Goal: Contribute content

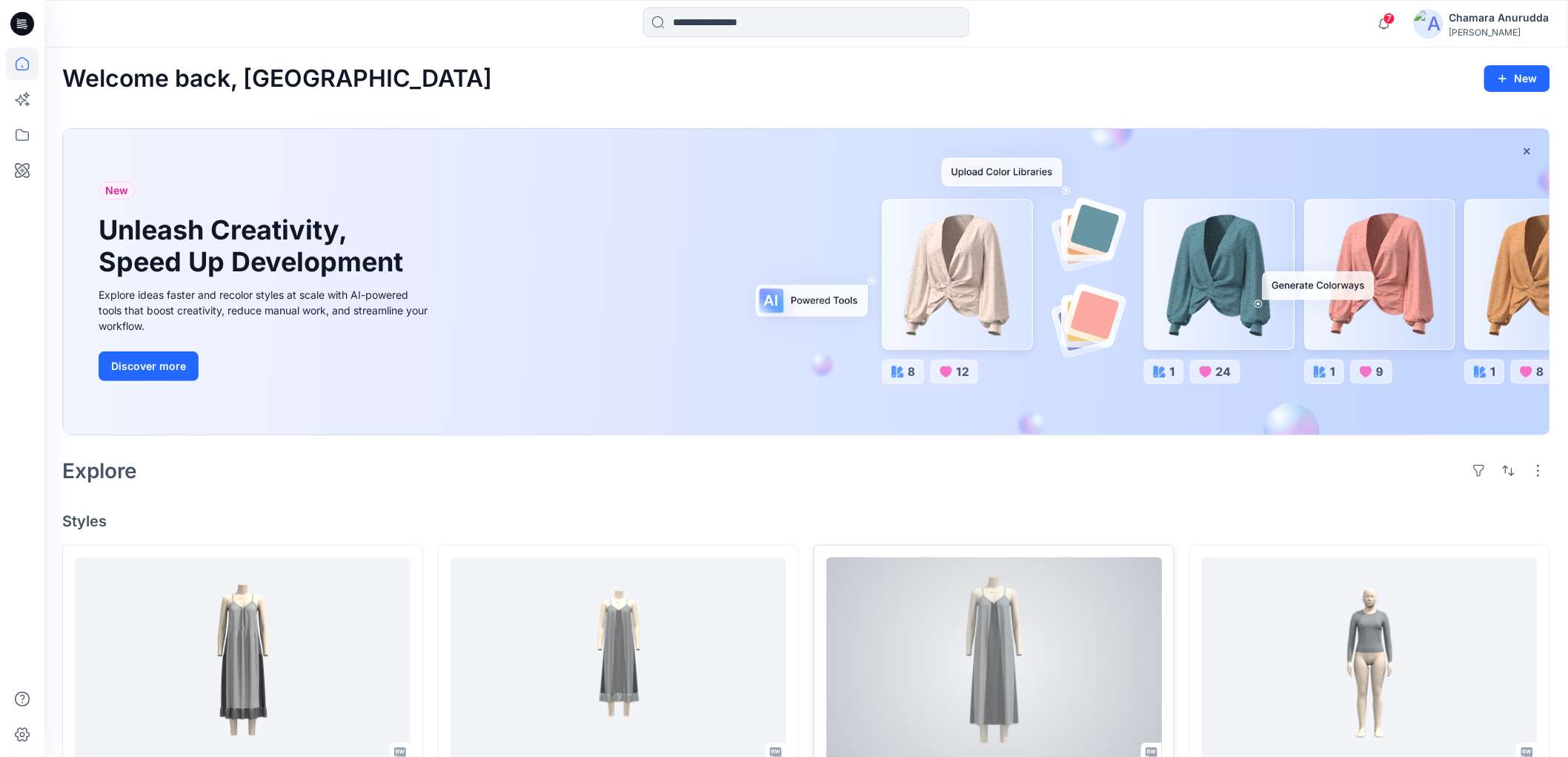
scroll to position [494, 0]
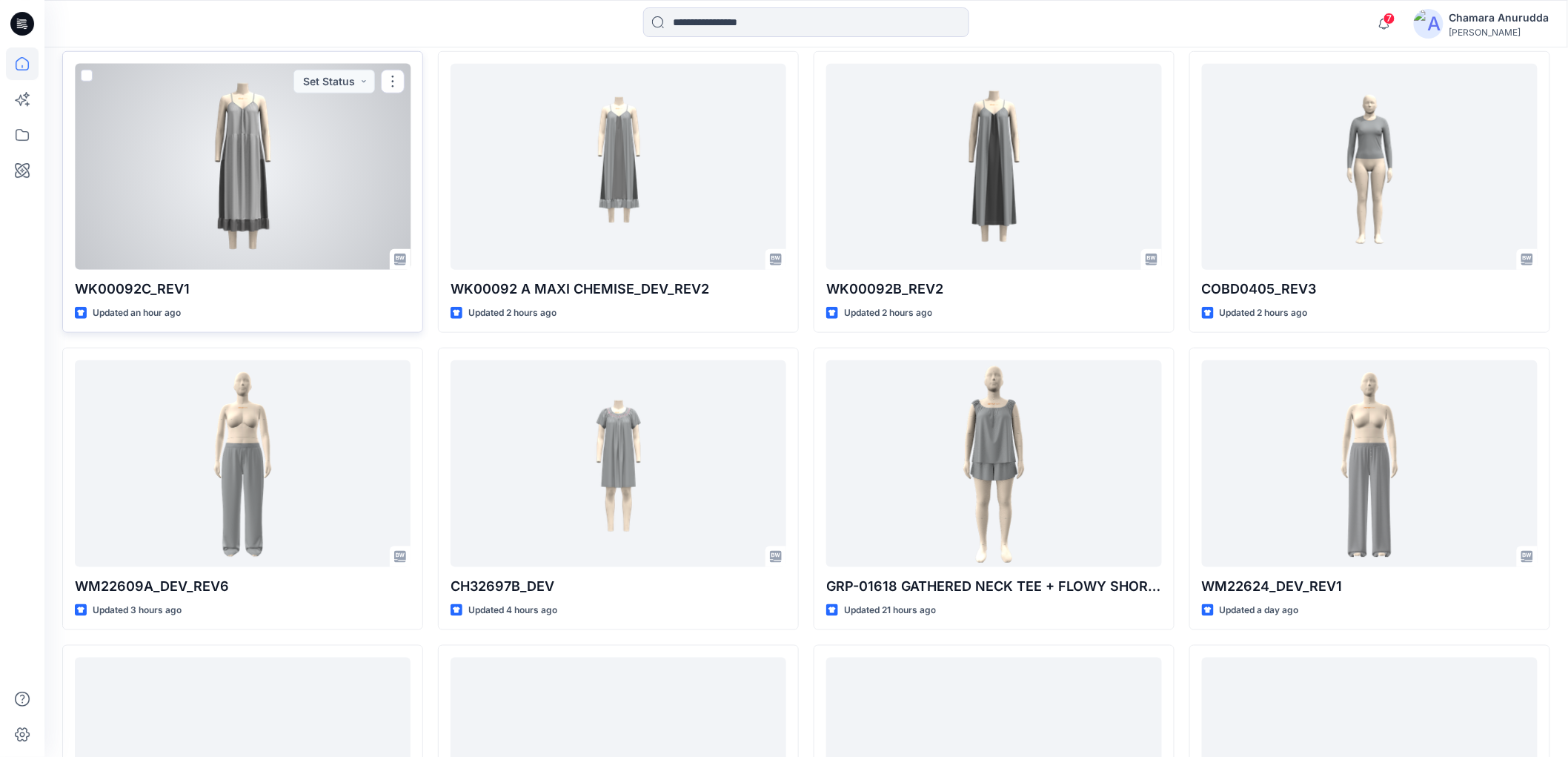
click at [321, 174] on div at bounding box center [243, 167] width 336 height 207
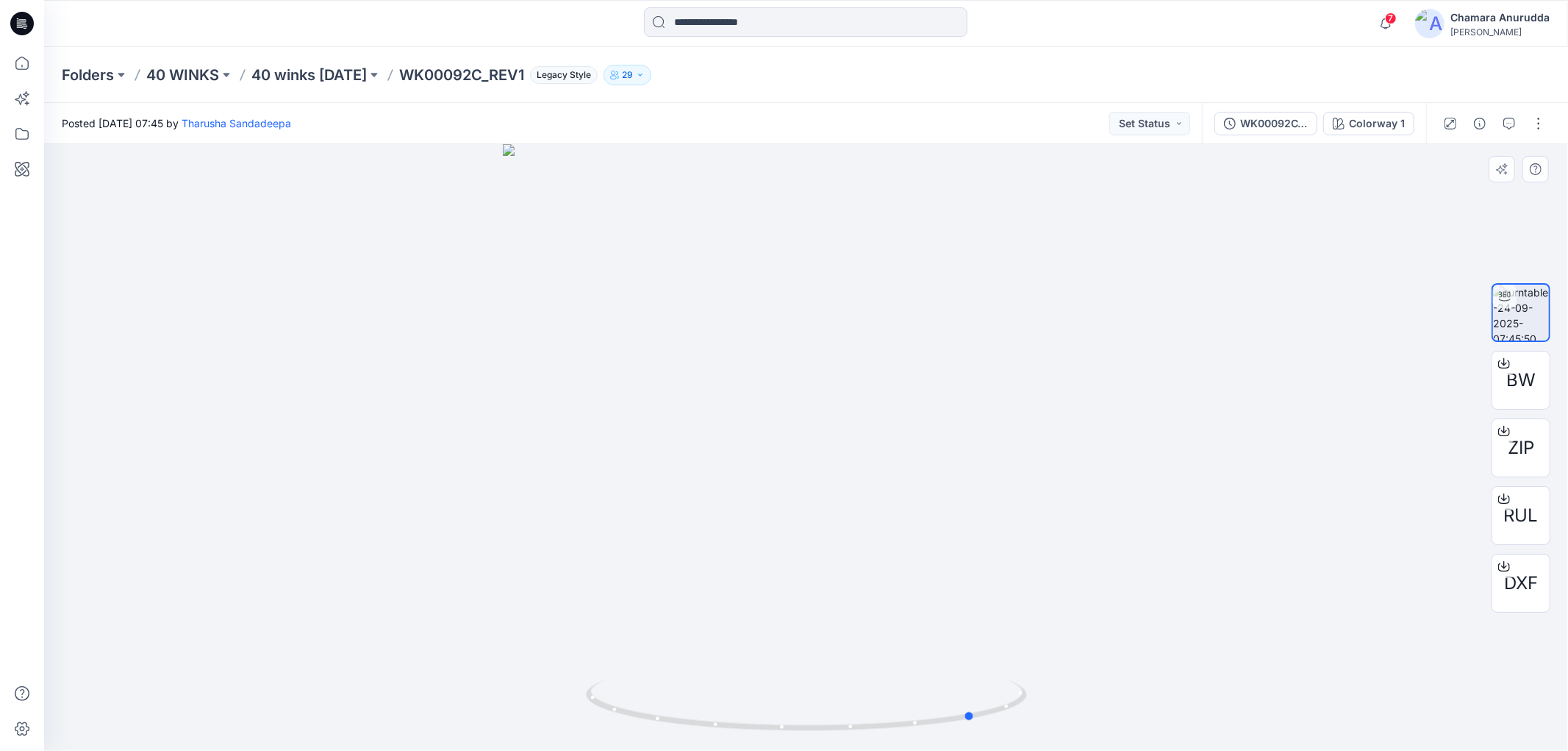
drag, startPoint x: 981, startPoint y: 731, endPoint x: 583, endPoint y: 658, distance: 404.6
click at [709, 682] on icon at bounding box center [808, 708] width 445 height 55
drag, startPoint x: 995, startPoint y: 718, endPoint x: 437, endPoint y: 571, distance: 577.0
click at [435, 572] on div at bounding box center [807, 447] width 1525 height 607
click at [1502, 115] on button "button" at bounding box center [1509, 124] width 23 height 23
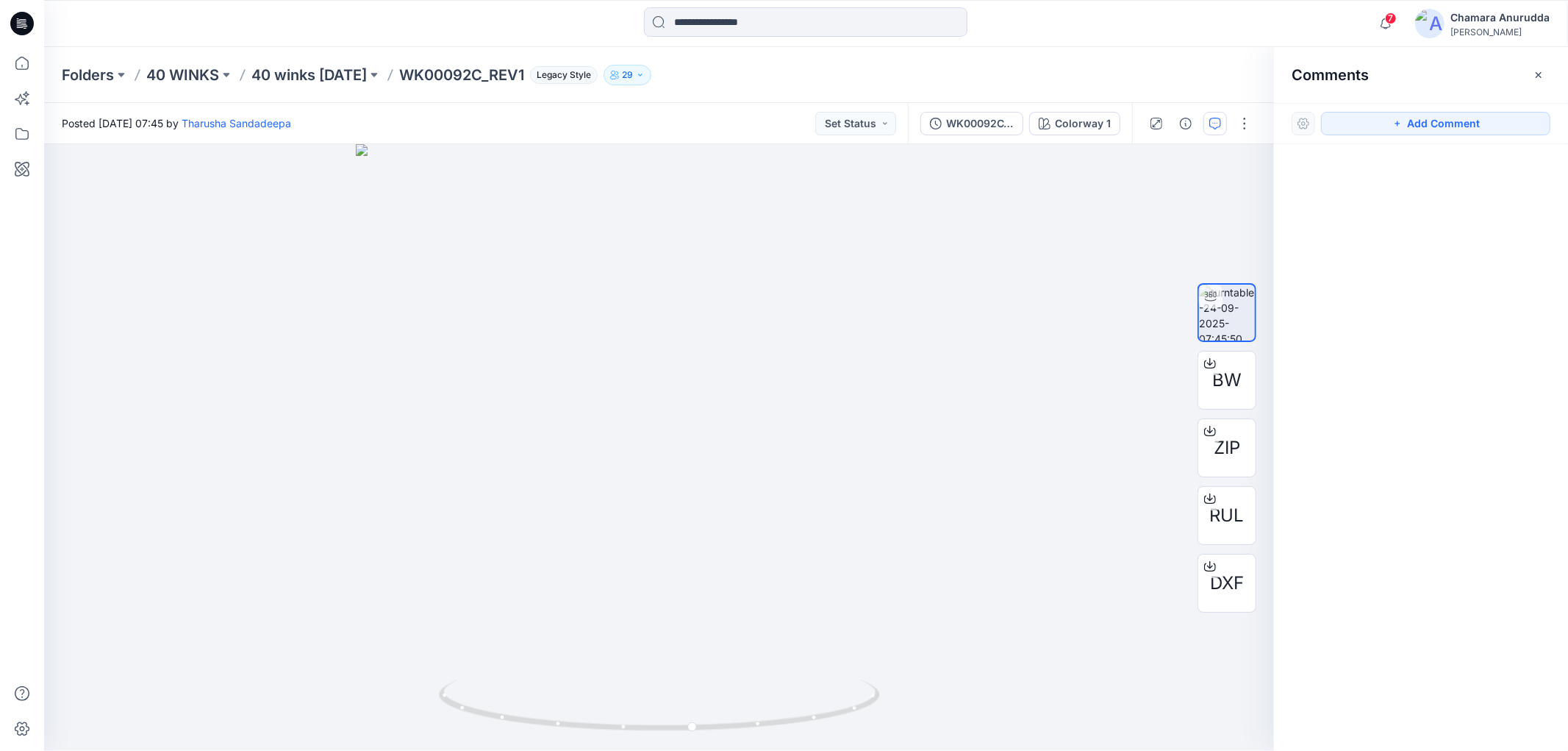
click at [1397, 110] on div "Add Comment" at bounding box center [1422, 123] width 294 height 41
click at [1398, 116] on button "Add Comment" at bounding box center [1436, 124] width 229 height 23
click at [694, 319] on div "1" at bounding box center [659, 447] width 1230 height 607
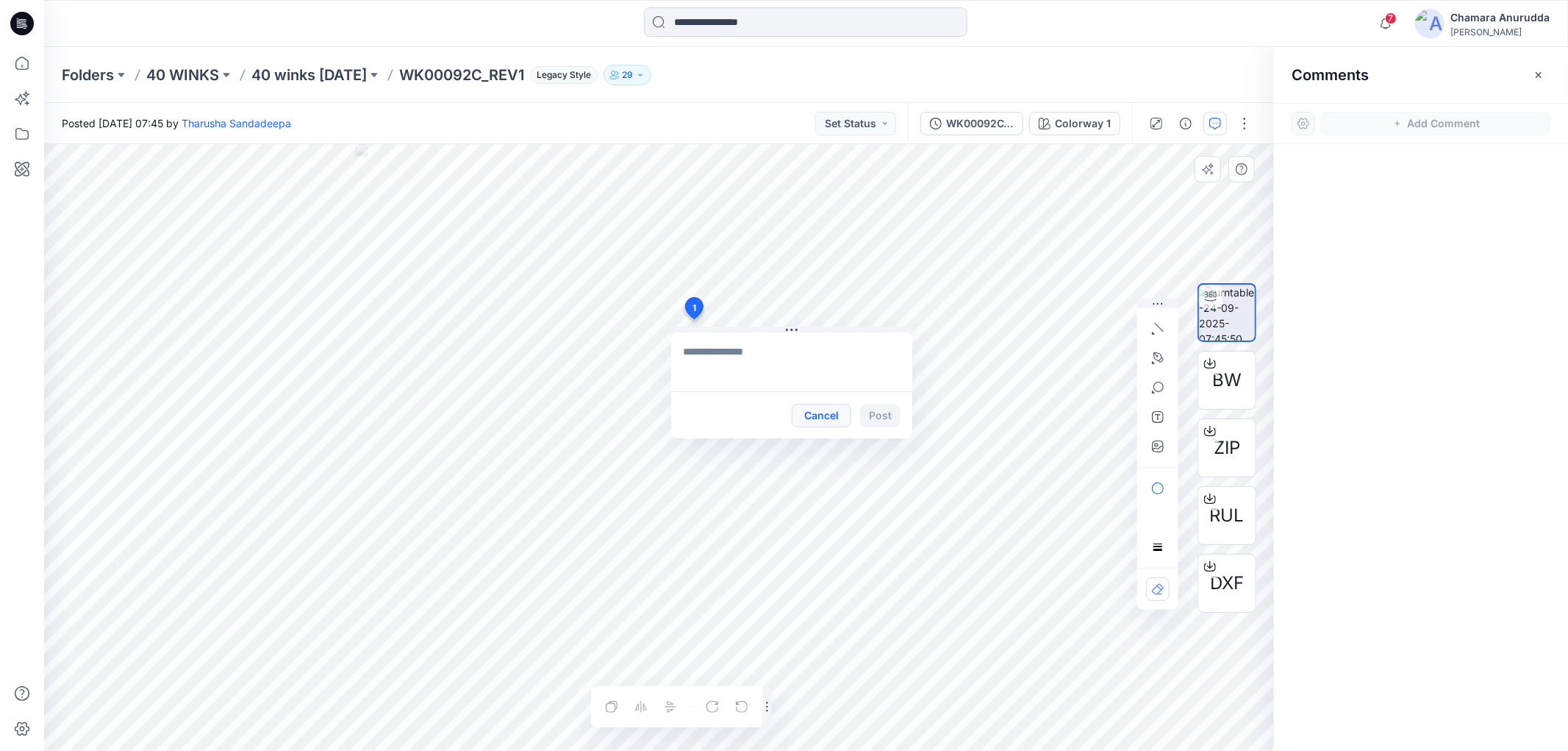
click at [820, 421] on button "Cancel" at bounding box center [821, 416] width 59 height 23
